Goal: Register for event/course

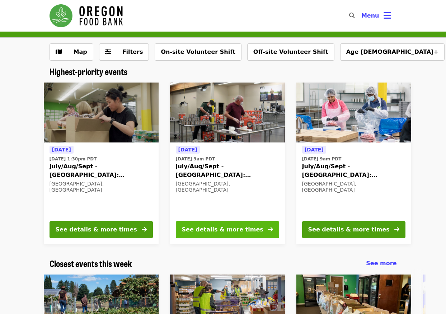
click at [221, 229] on div "See details & more times" at bounding box center [222, 229] width 81 height 9
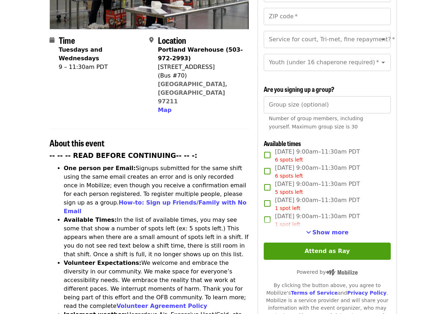
scroll to position [171, 0]
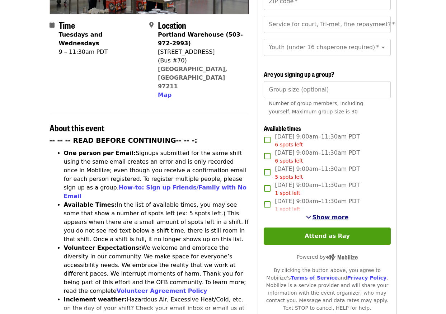
click at [333, 217] on span "Show more" at bounding box center [331, 217] width 36 height 7
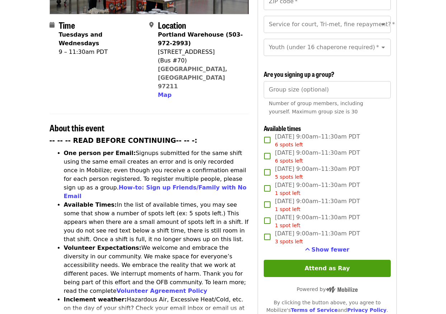
scroll to position [229, 0]
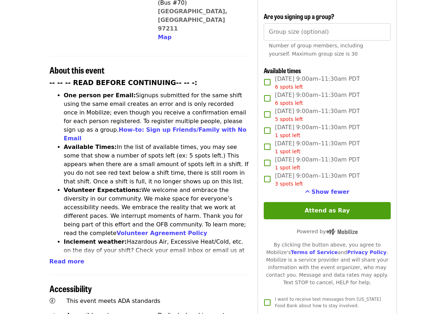
click at [321, 210] on button "Attend as Ray" at bounding box center [327, 210] width 127 height 17
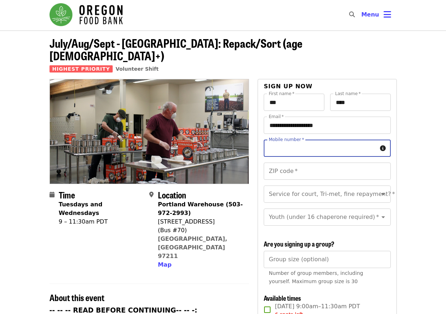
scroll to position [0, 0]
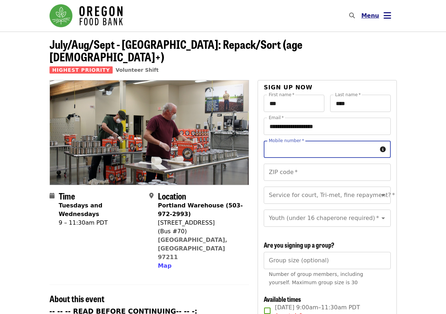
click at [385, 15] on icon "bars icon" at bounding box center [388, 15] width 8 height 10
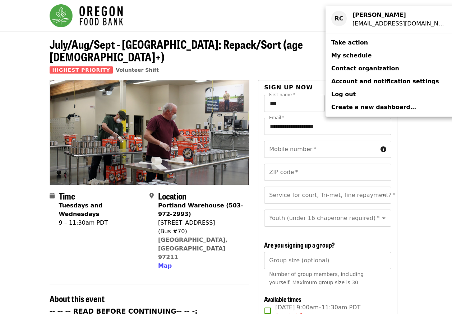
click at [361, 55] on span "My schedule" at bounding box center [351, 55] width 40 height 7
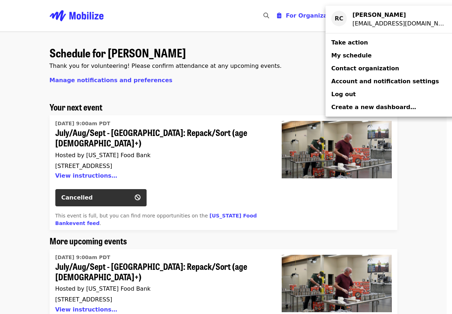
click at [281, 52] on div "Account menu" at bounding box center [226, 157] width 452 height 314
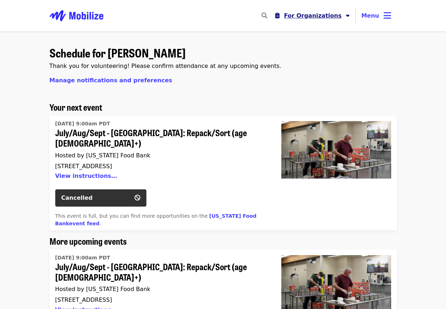
click at [350, 16] on icon "caret-down icon" at bounding box center [348, 15] width 4 height 7
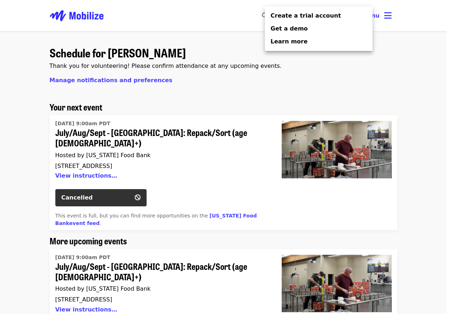
click at [317, 71] on div "Organizer Menu" at bounding box center [226, 157] width 452 height 314
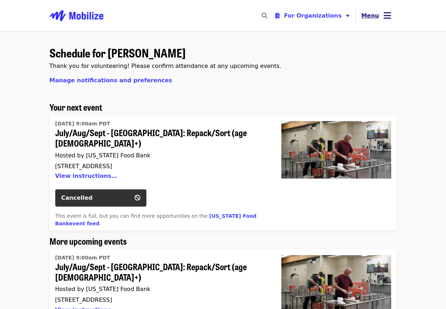
click at [386, 17] on icon "bars icon" at bounding box center [388, 15] width 8 height 10
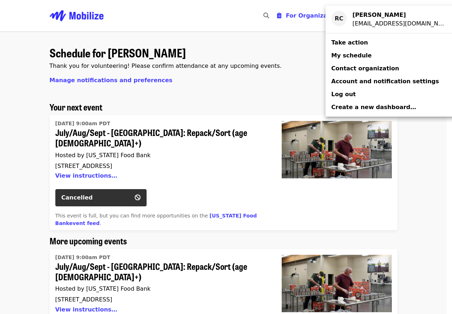
click at [293, 74] on div "Account menu" at bounding box center [226, 157] width 452 height 314
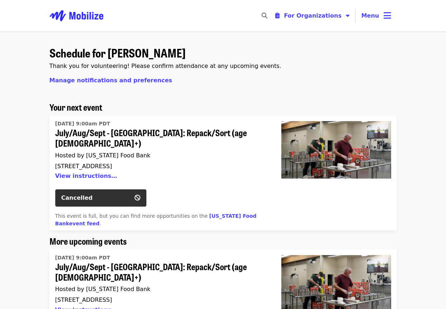
click at [92, 17] on img "Main navigation" at bounding box center [77, 15] width 54 height 23
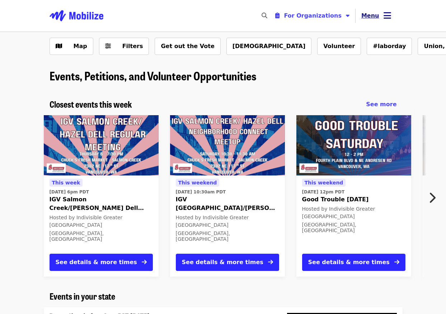
click at [385, 18] on icon "bars icon" at bounding box center [388, 15] width 8 height 10
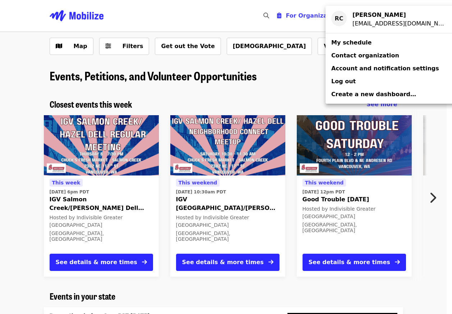
click at [306, 83] on div "Account menu" at bounding box center [226, 157] width 452 height 314
